Goal: Transaction & Acquisition: Purchase product/service

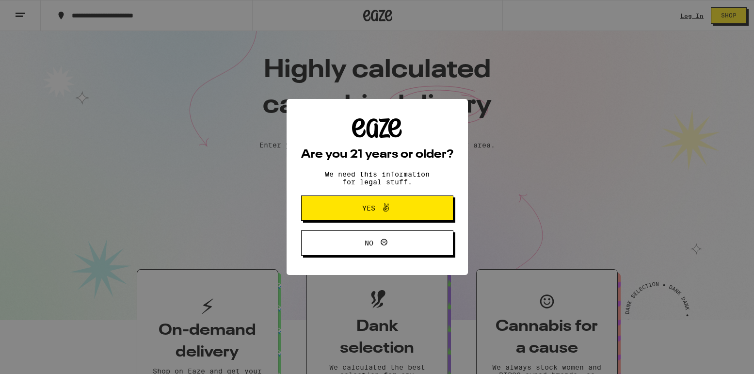
click at [397, 202] on button "Yes" at bounding box center [377, 208] width 152 height 25
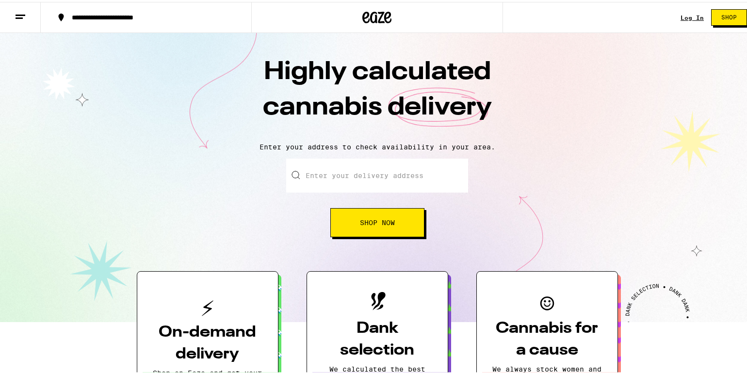
click at [690, 13] on link "Log In" at bounding box center [692, 16] width 23 height 6
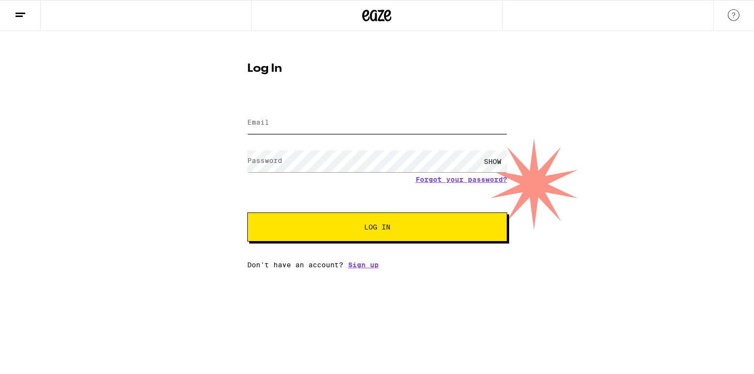
click at [390, 125] on input "Email" at bounding box center [377, 123] width 260 height 22
type input "[EMAIL_ADDRESS][DOMAIN_NAME]"
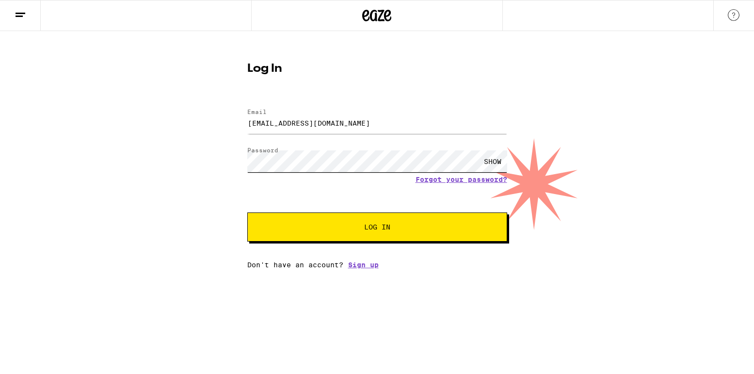
click at [247, 213] on button "Log In" at bounding box center [377, 227] width 260 height 29
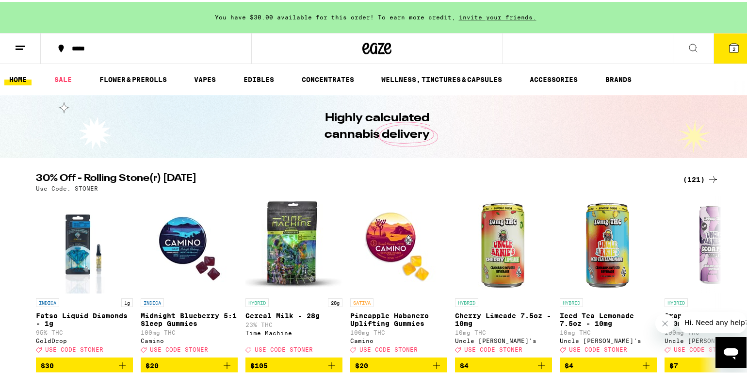
click at [286, 13] on span "You have $30.00 available for this order! To earn more credit," at bounding box center [335, 15] width 241 height 6
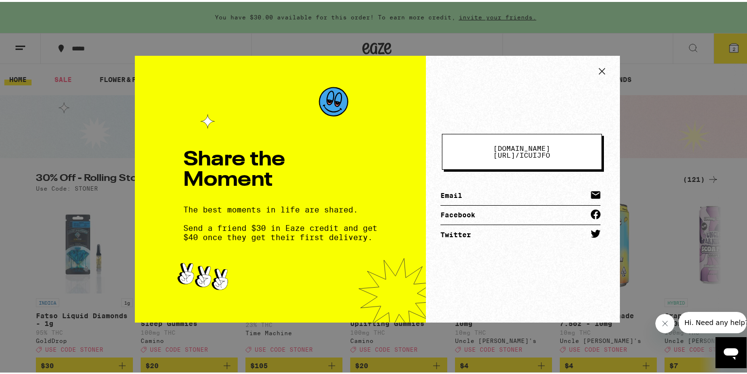
click at [651, 115] on div "Share the Moment The best moments in life are shared. Send a friend $30 in Eaze…" at bounding box center [377, 187] width 754 height 374
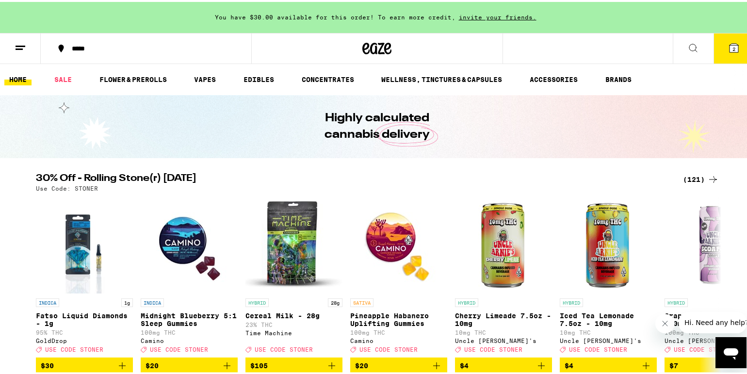
click at [733, 43] on button "2" at bounding box center [734, 47] width 41 height 30
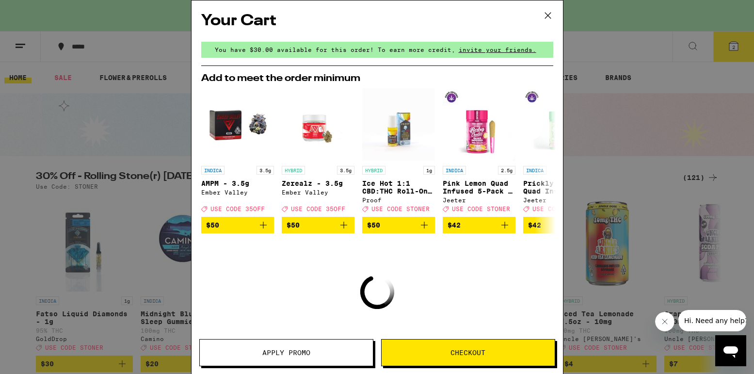
click at [458, 361] on button "Checkout" at bounding box center [468, 352] width 174 height 27
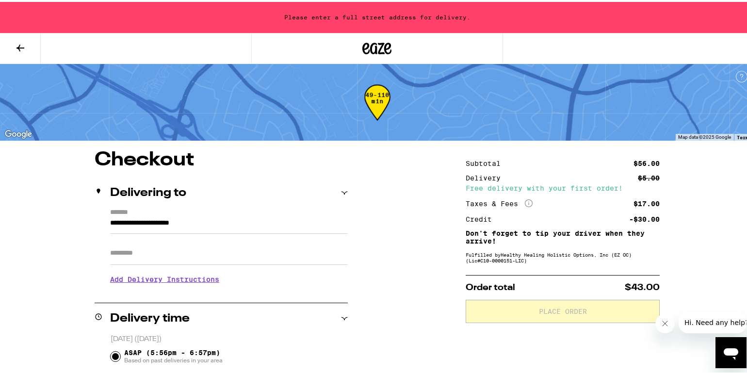
click at [10, 47] on button at bounding box center [20, 47] width 41 height 31
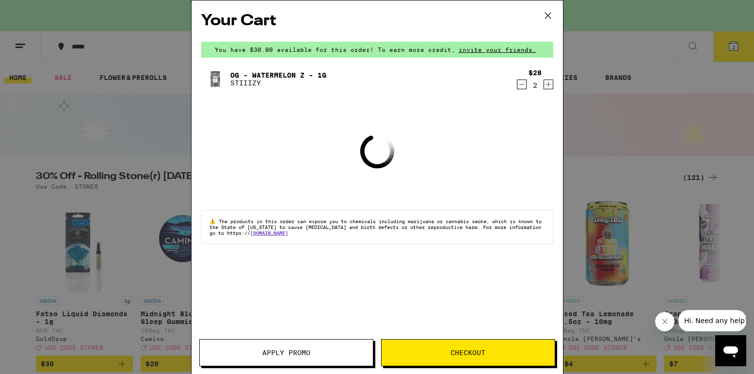
click at [529, 89] on div "2" at bounding box center [535, 86] width 13 height 8
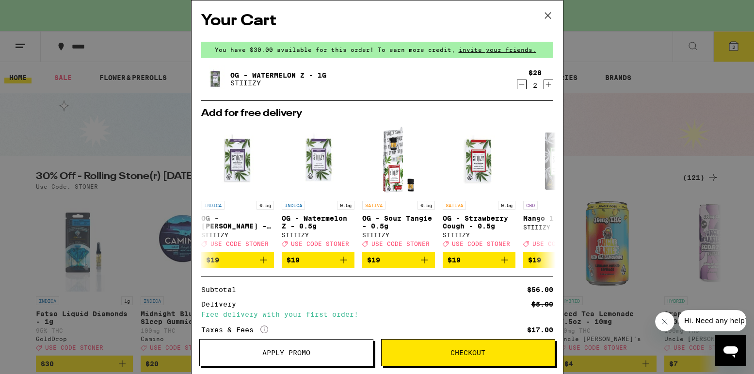
click at [529, 88] on div "2" at bounding box center [535, 86] width 13 height 8
click at [518, 86] on icon "Decrement" at bounding box center [522, 85] width 9 height 12
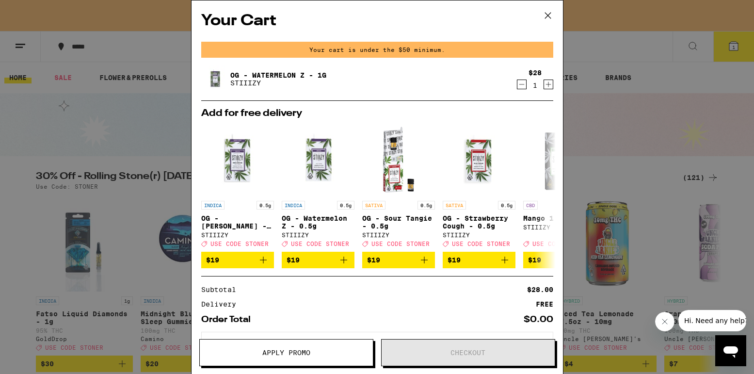
click at [518, 86] on icon "Decrement" at bounding box center [522, 85] width 9 height 12
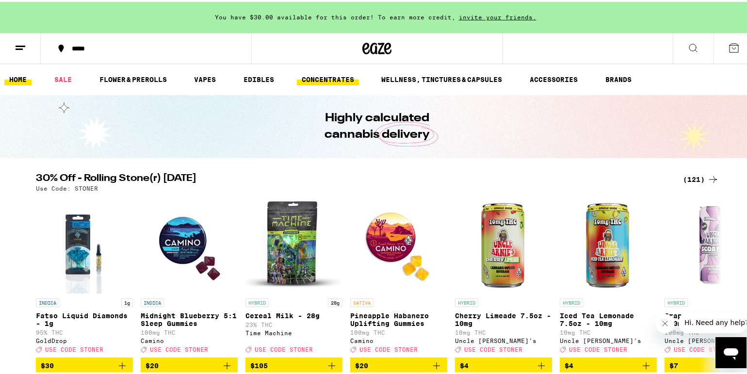
click at [317, 75] on link "CONCENTRATES" at bounding box center [328, 78] width 62 height 12
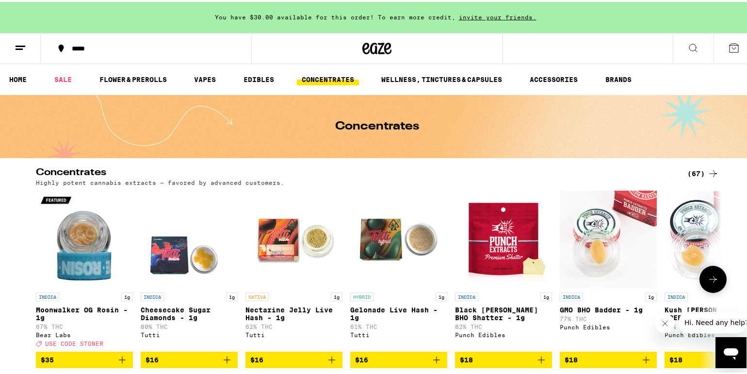
click at [714, 278] on icon at bounding box center [713, 278] width 12 height 12
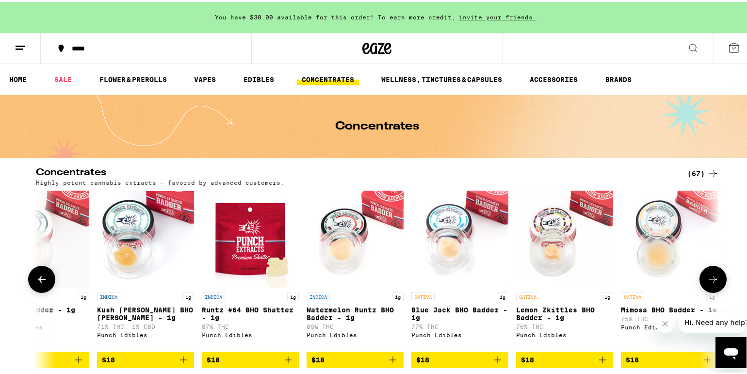
scroll to position [0, 577]
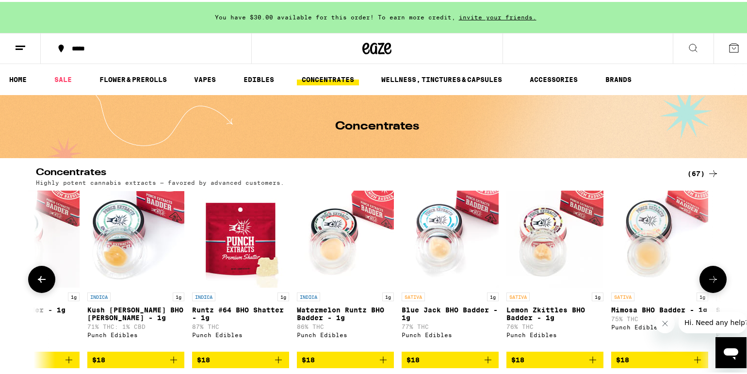
click at [714, 279] on icon at bounding box center [713, 278] width 12 height 12
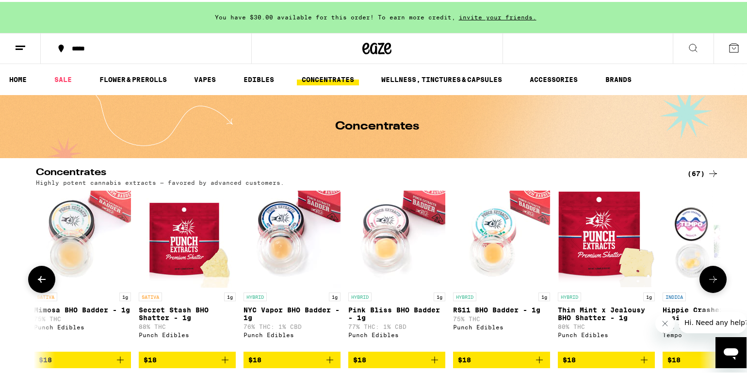
click at [714, 279] on icon at bounding box center [713, 278] width 12 height 12
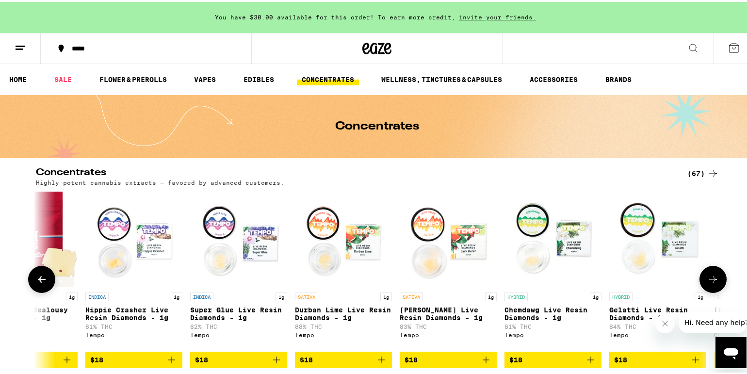
click at [714, 279] on icon at bounding box center [713, 278] width 12 height 12
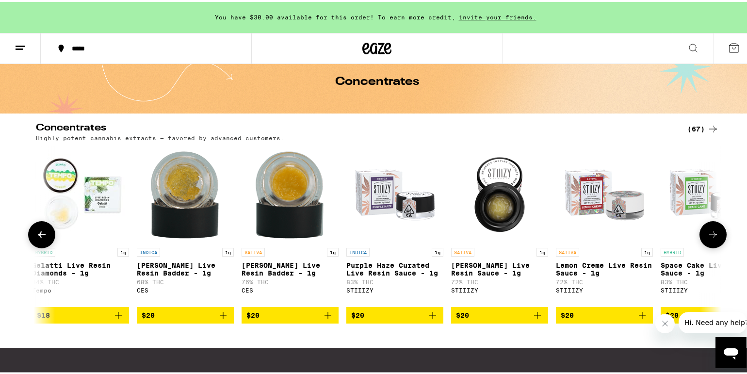
scroll to position [49, 0]
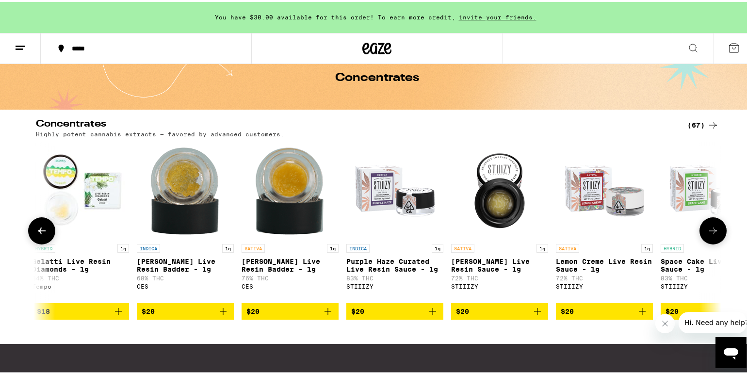
click at [714, 243] on button at bounding box center [713, 228] width 27 height 27
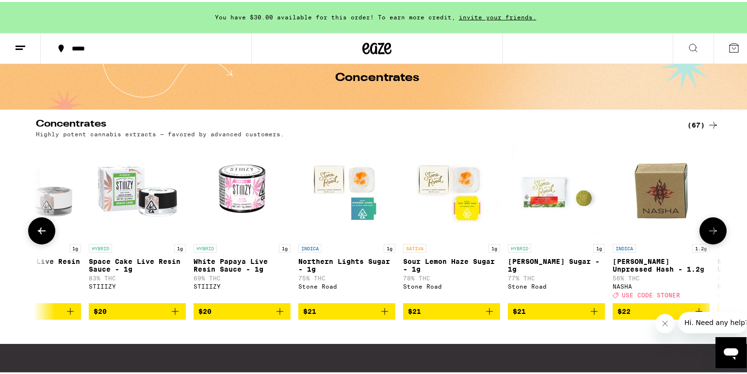
scroll to position [0, 2887]
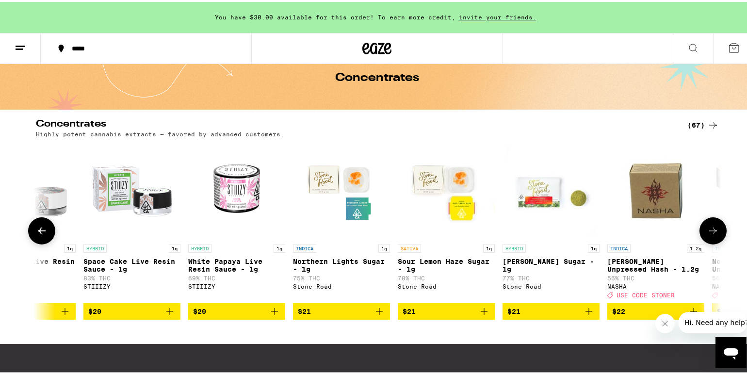
click at [714, 243] on button at bounding box center [713, 228] width 27 height 27
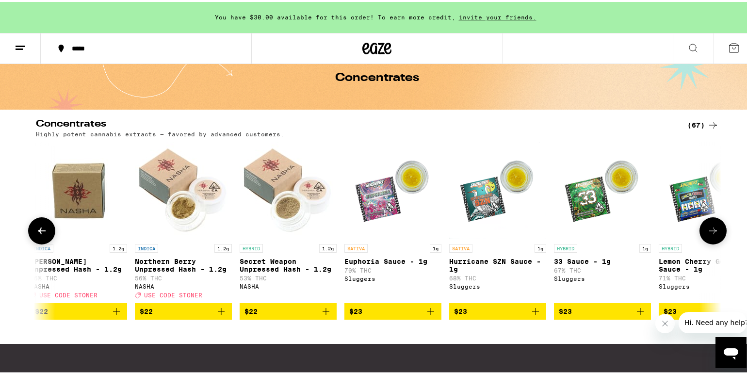
click at [714, 243] on button at bounding box center [713, 228] width 27 height 27
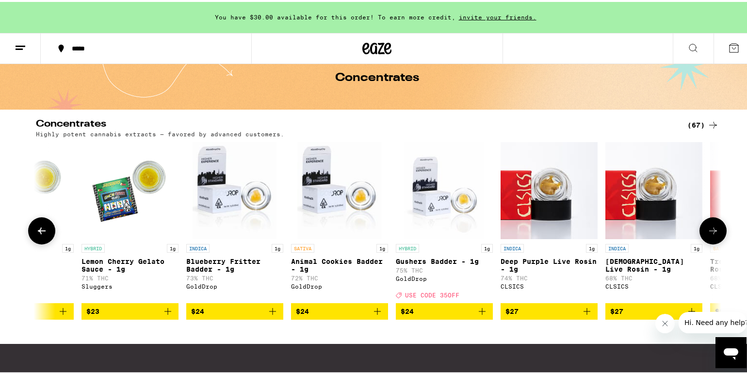
click at [714, 243] on button at bounding box center [713, 228] width 27 height 27
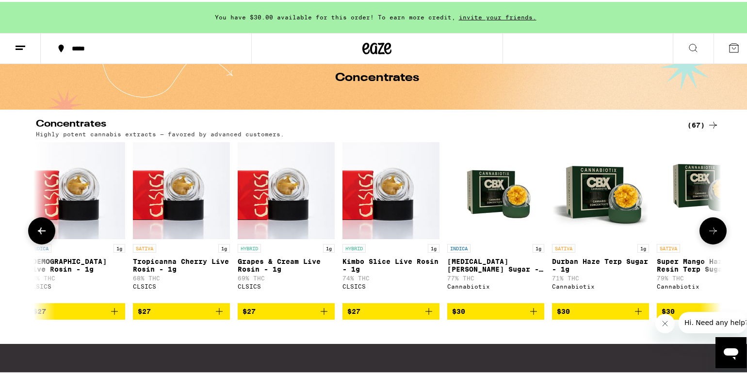
click at [718, 241] on button at bounding box center [713, 228] width 27 height 27
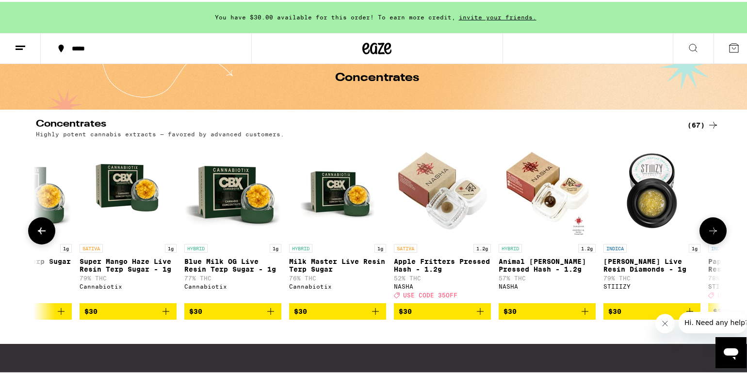
click at [718, 241] on button at bounding box center [713, 228] width 27 height 27
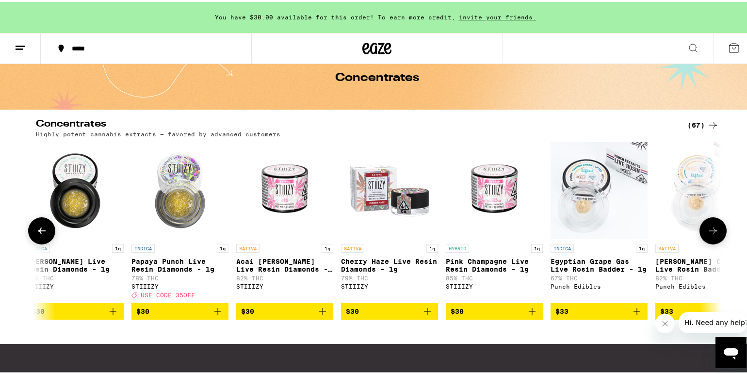
scroll to position [0, 5774]
click at [718, 241] on button at bounding box center [713, 228] width 27 height 27
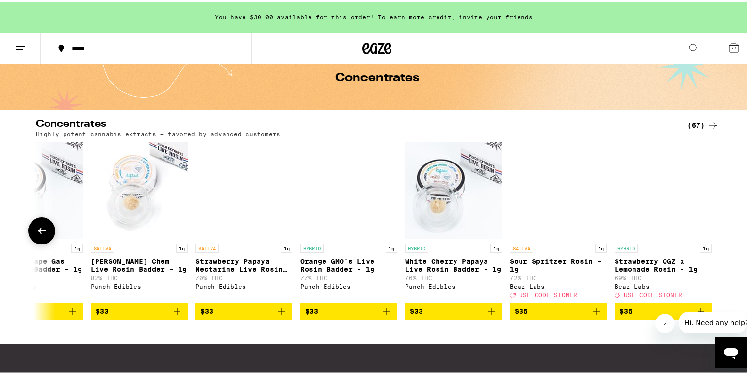
scroll to position [0, 6339]
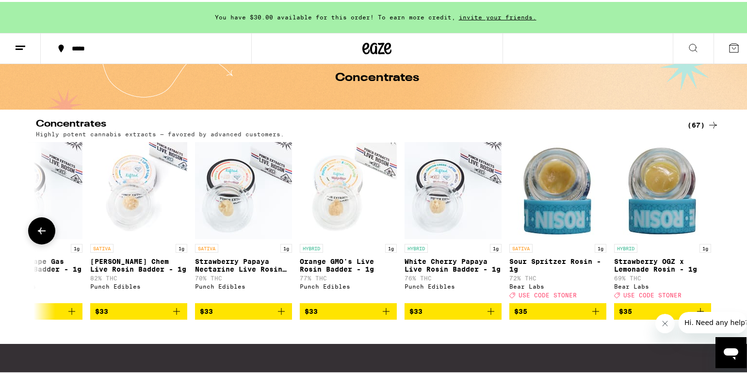
click at [718, 241] on div at bounding box center [713, 228] width 27 height 27
click at [711, 121] on icon at bounding box center [713, 123] width 12 height 12
click at [38, 235] on icon at bounding box center [42, 229] width 12 height 12
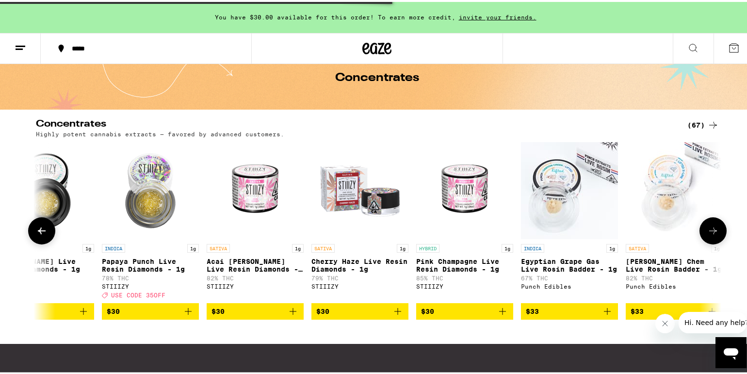
click at [38, 235] on icon at bounding box center [42, 229] width 12 height 12
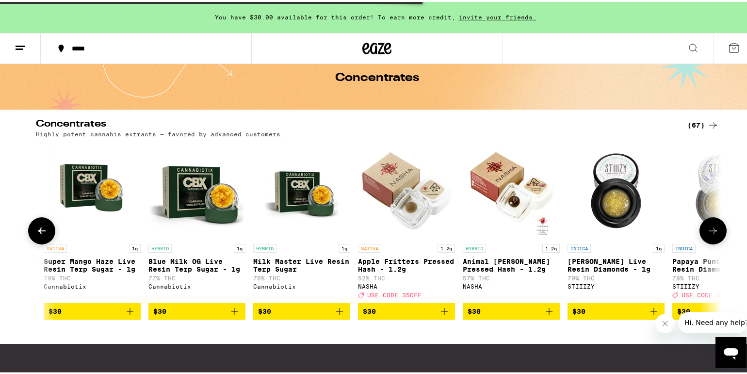
scroll to position [0, 5223]
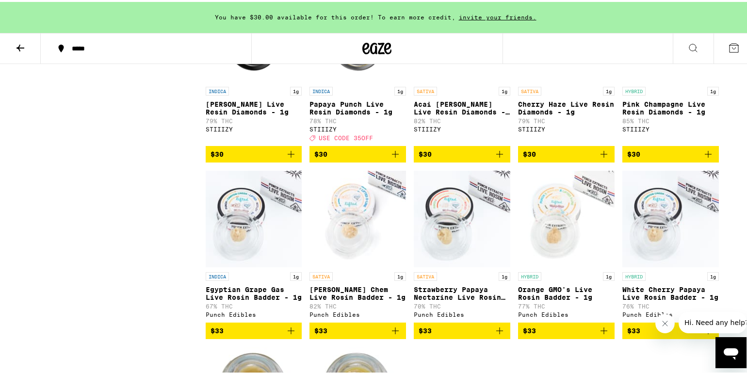
scroll to position [2280, 0]
